Goal: Transaction & Acquisition: Book appointment/travel/reservation

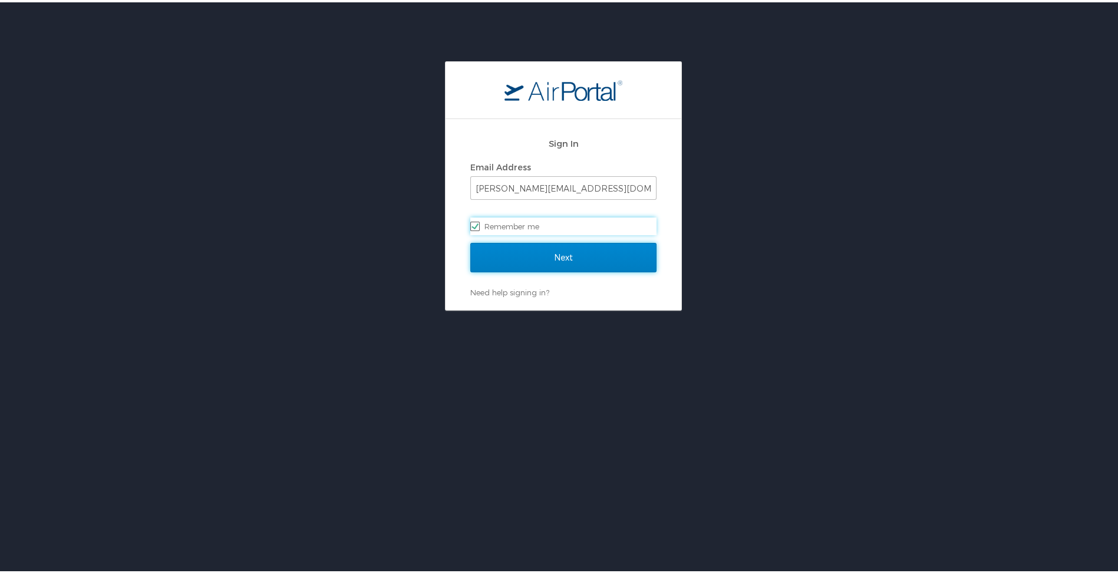
click at [558, 255] on input "Next" at bounding box center [563, 254] width 186 height 29
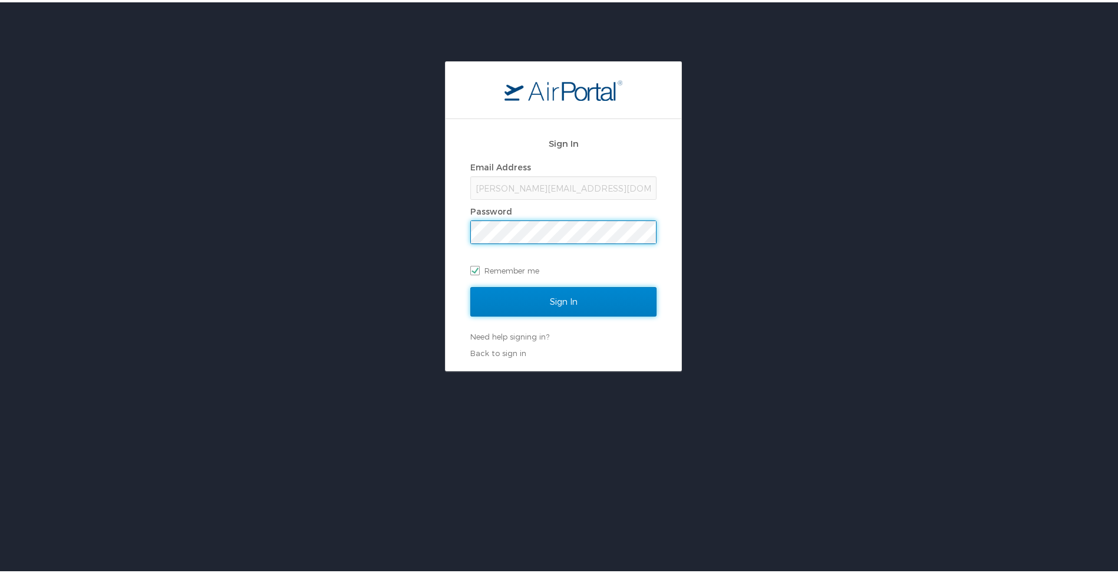
click at [547, 302] on input "Sign In" at bounding box center [563, 299] width 186 height 29
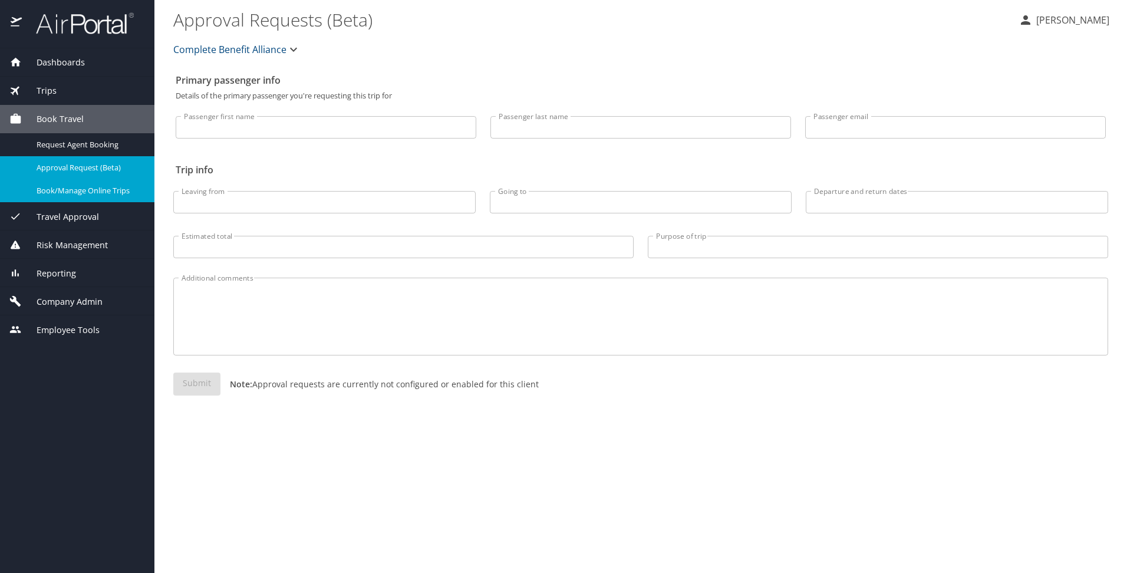
click at [68, 196] on span "Book/Manage Online Trips" at bounding box center [89, 190] width 104 height 11
